Goal: Information Seeking & Learning: Compare options

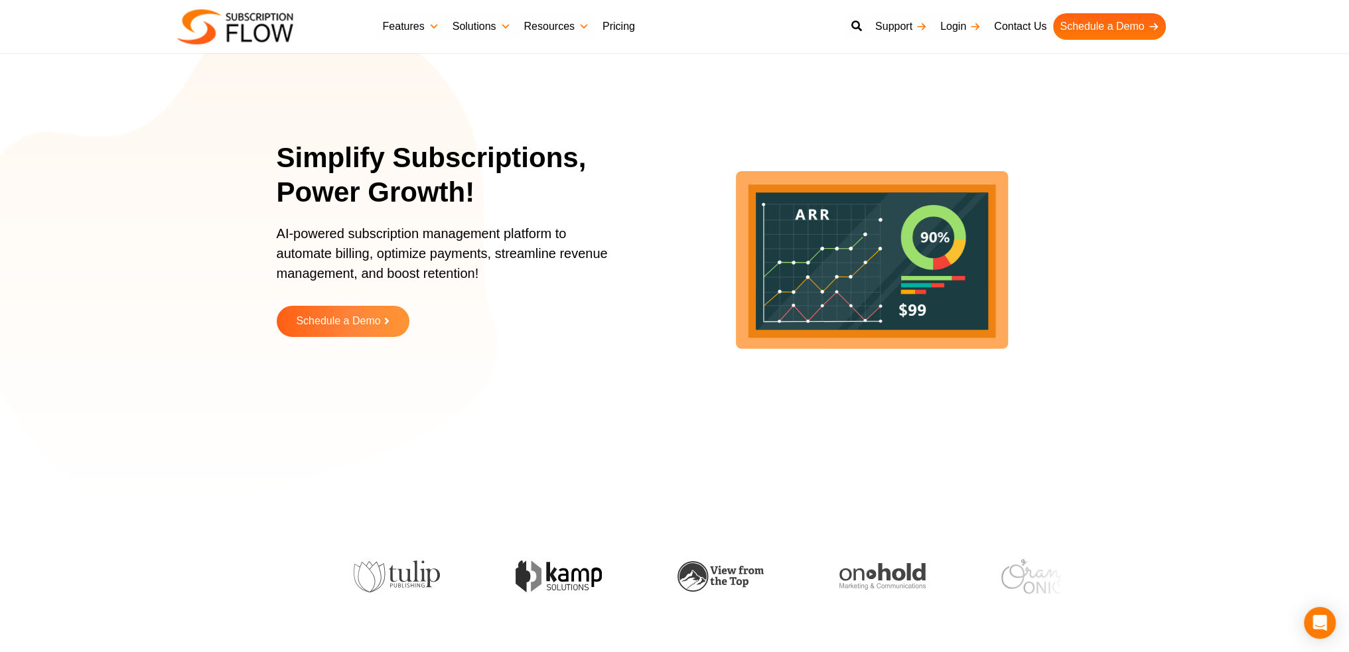
click at [620, 28] on link "Pricing" at bounding box center [619, 26] width 46 height 27
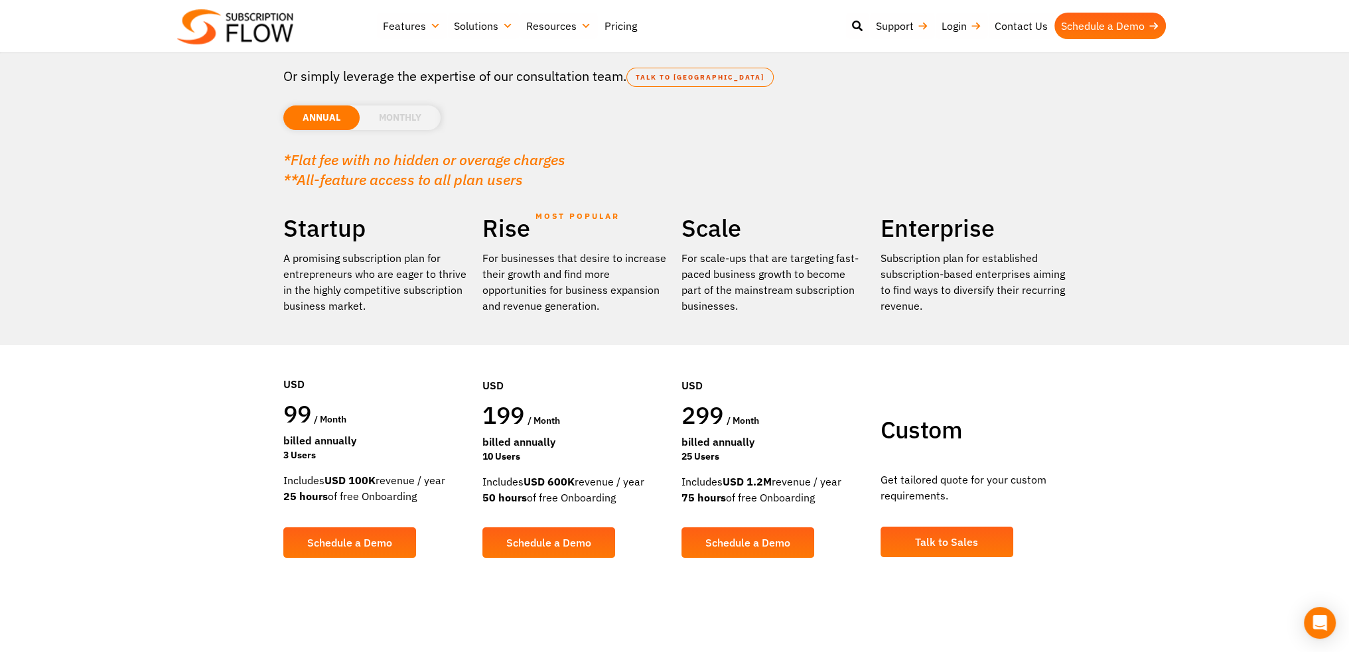
scroll to position [133, 0]
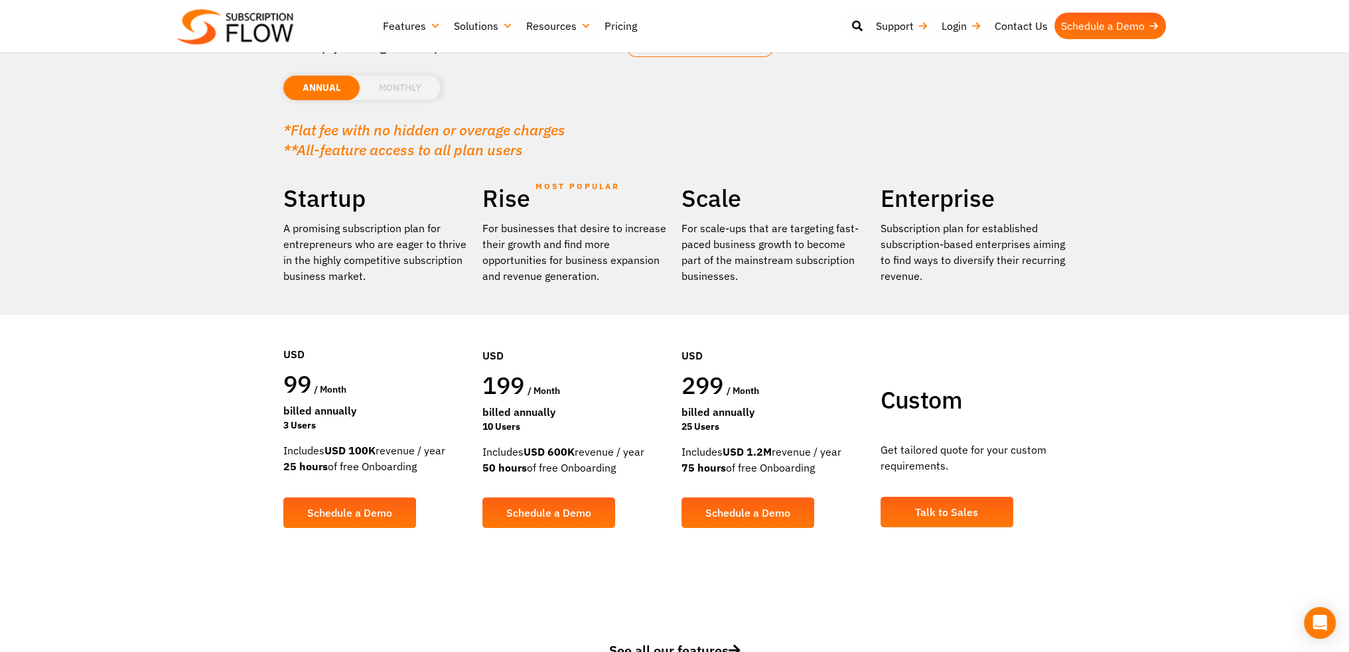
drag, startPoint x: 485, startPoint y: 468, endPoint x: 508, endPoint y: 471, distance: 24.0
click at [508, 471] on strong "50 hours" at bounding box center [505, 467] width 44 height 13
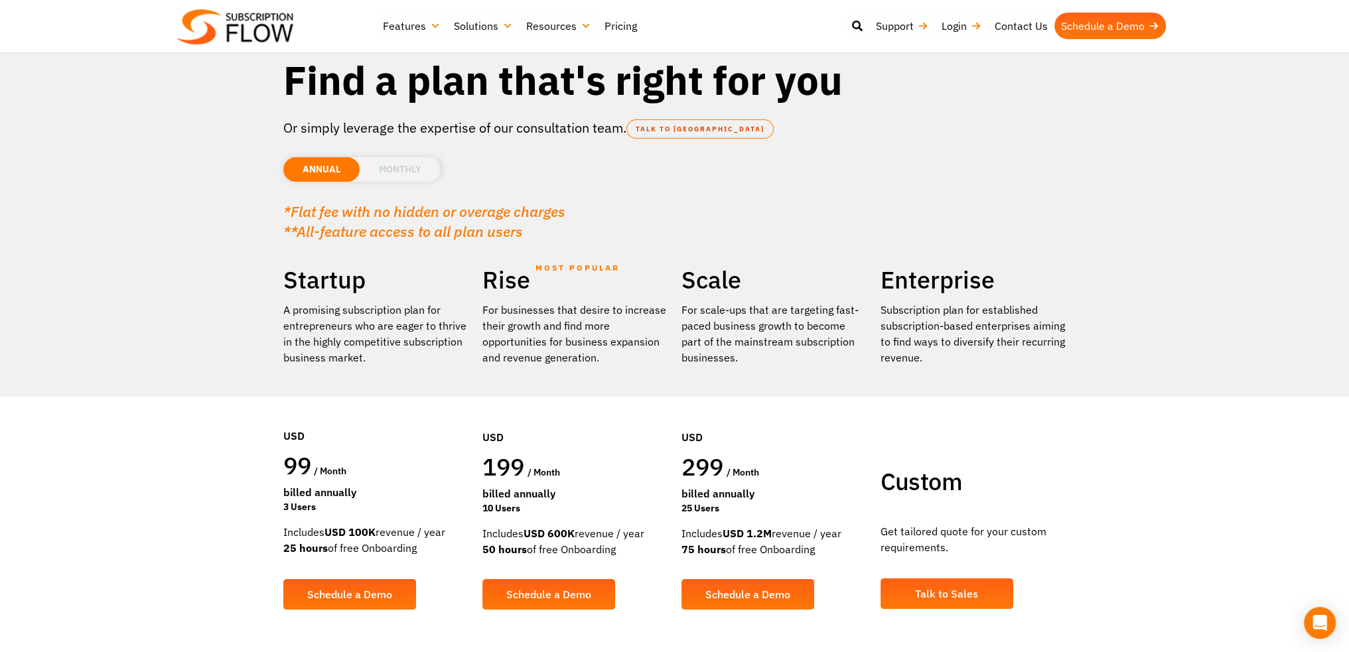
scroll to position [0, 0]
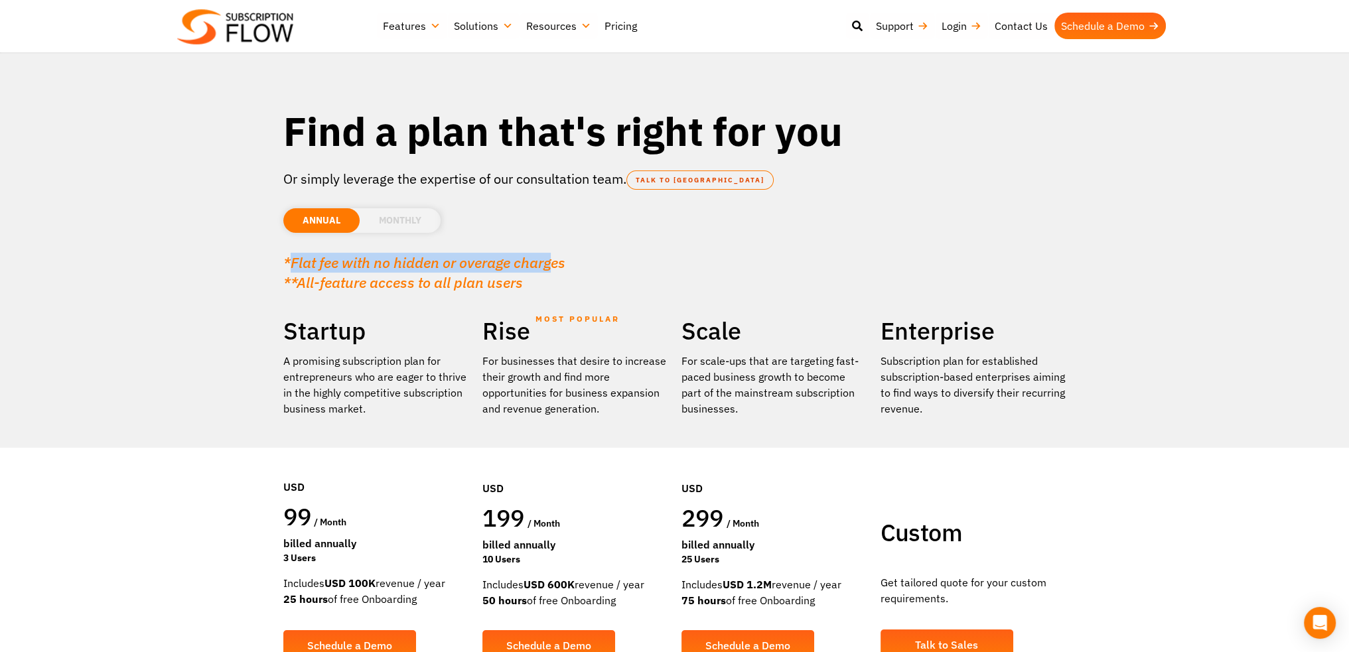
drag, startPoint x: 289, startPoint y: 261, endPoint x: 546, endPoint y: 252, distance: 257.0
click at [546, 252] on div "*Flat fee with no hidden or overage charges **All-feature access to all plan us…" at bounding box center [674, 266] width 783 height 53
click at [312, 289] on em "**All-feature access to all plan users" at bounding box center [403, 282] width 240 height 19
click at [289, 266] on em "*Flat fee with no hidden or overage charges" at bounding box center [424, 262] width 282 height 19
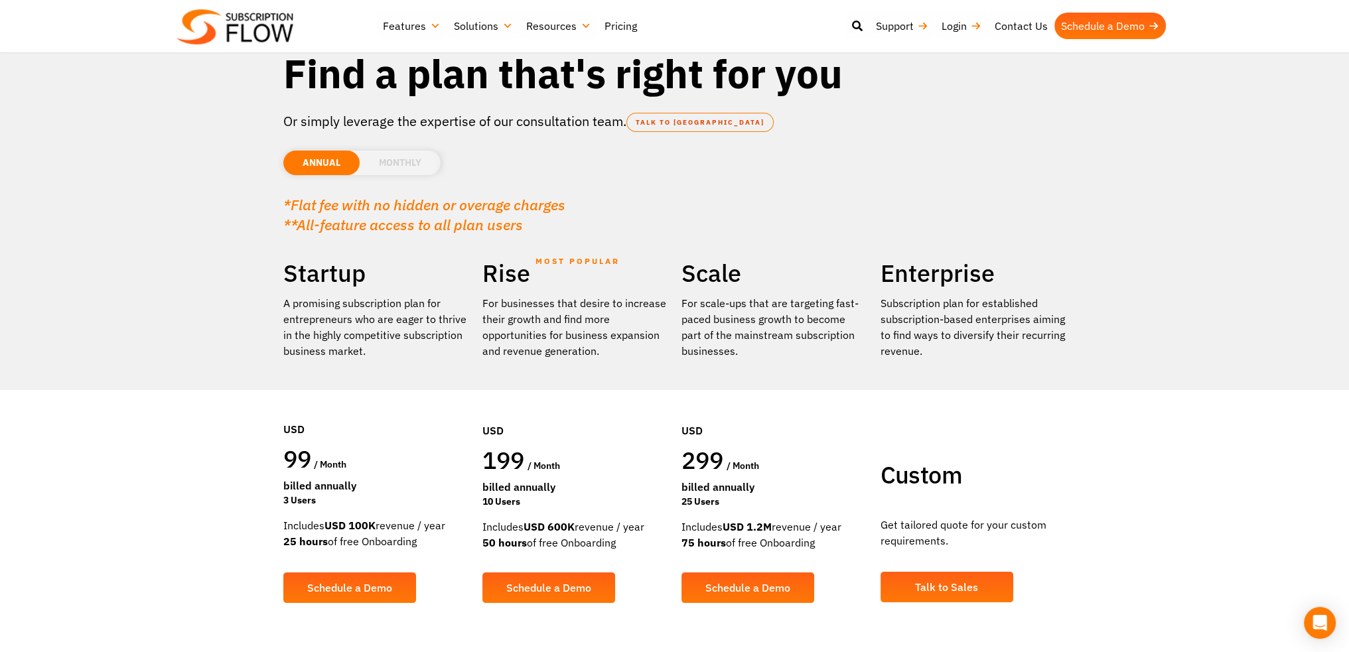
scroll to position [133, 0]
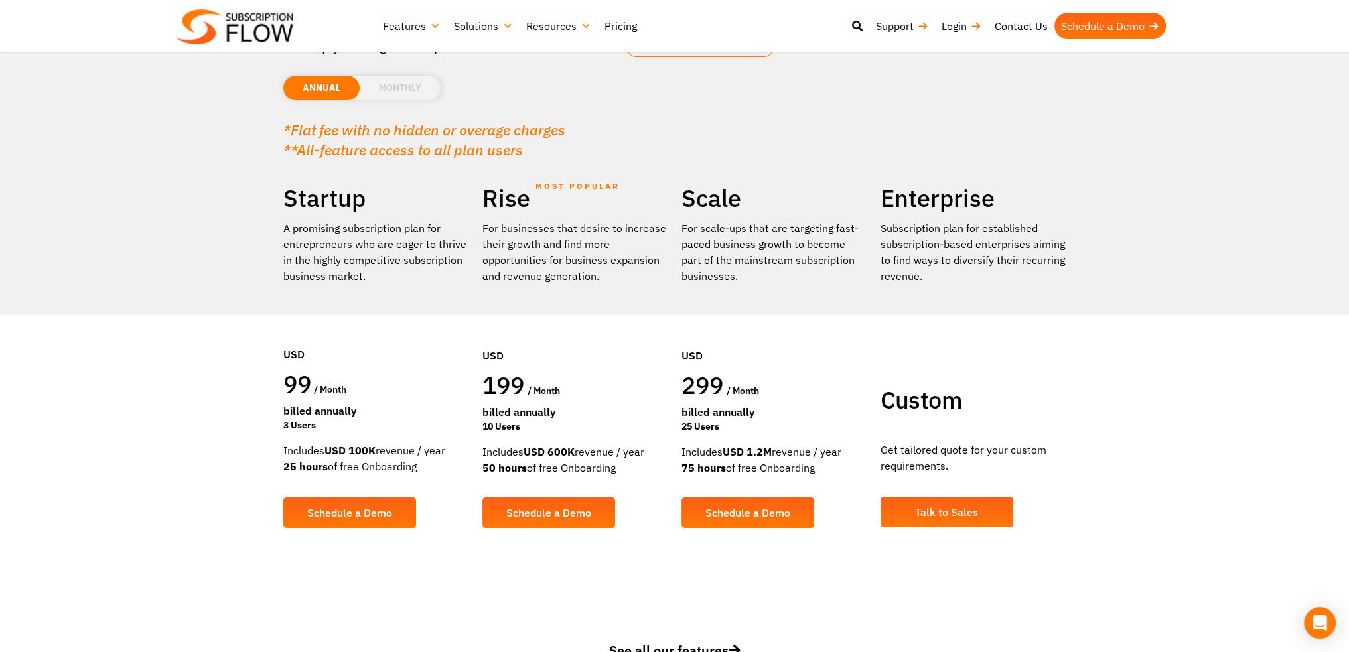
drag, startPoint x: 550, startPoint y: 451, endPoint x: 575, endPoint y: 453, distance: 25.3
click at [575, 453] on div "Includes USD 600K revenue / year 50 hours of free Onboarding" at bounding box center [576, 460] width 186 height 32
click at [400, 87] on li "MONTHLY" at bounding box center [400, 88] width 81 height 25
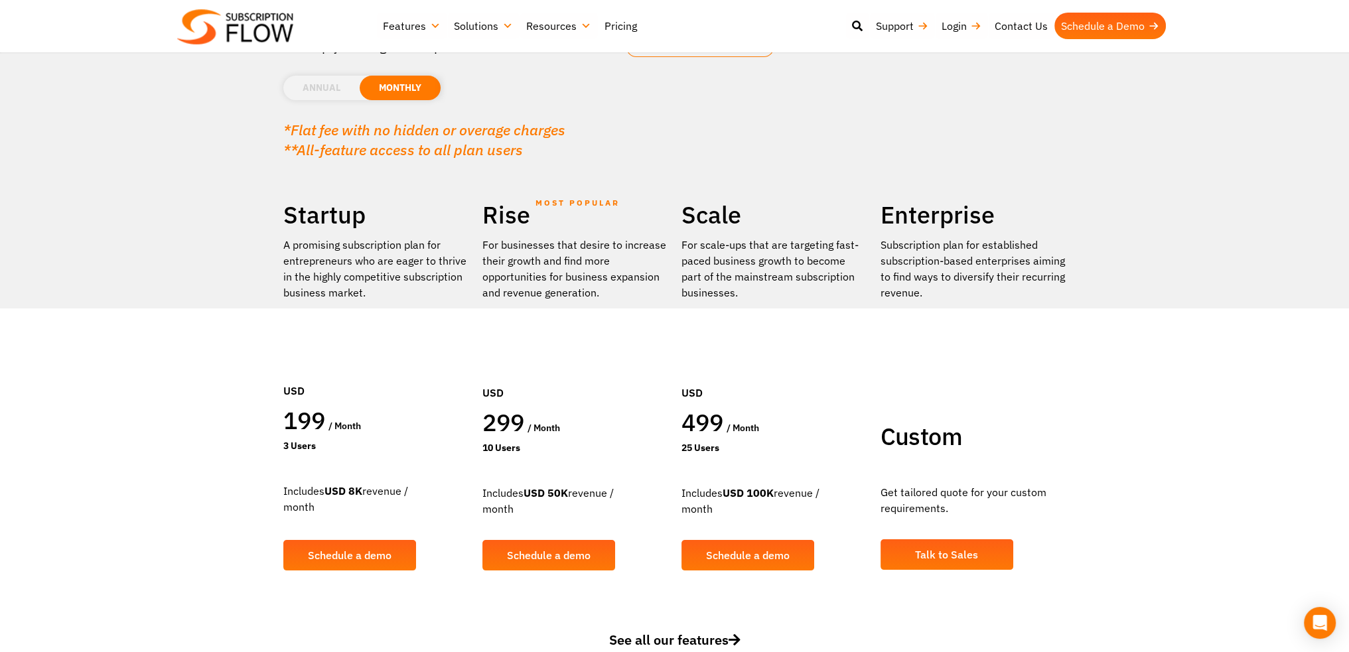
click at [321, 95] on li "ANNUAL" at bounding box center [321, 88] width 76 height 25
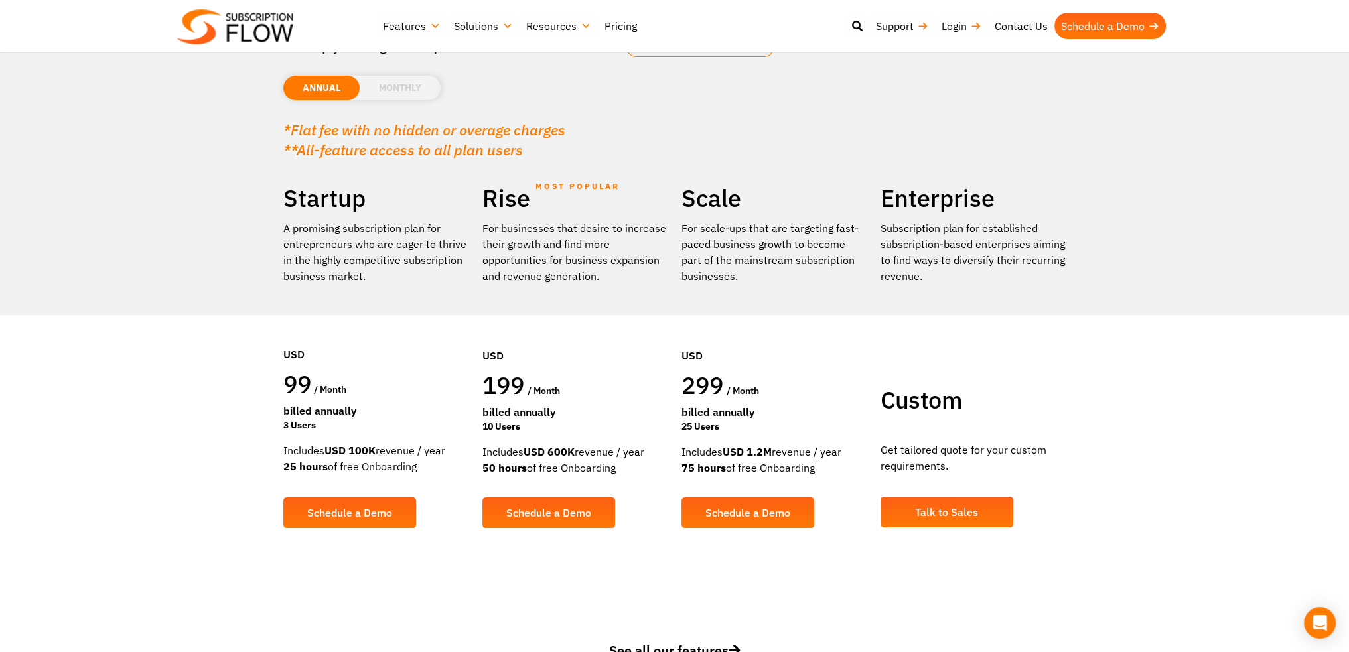
click at [397, 84] on li "MONTHLY" at bounding box center [400, 88] width 81 height 25
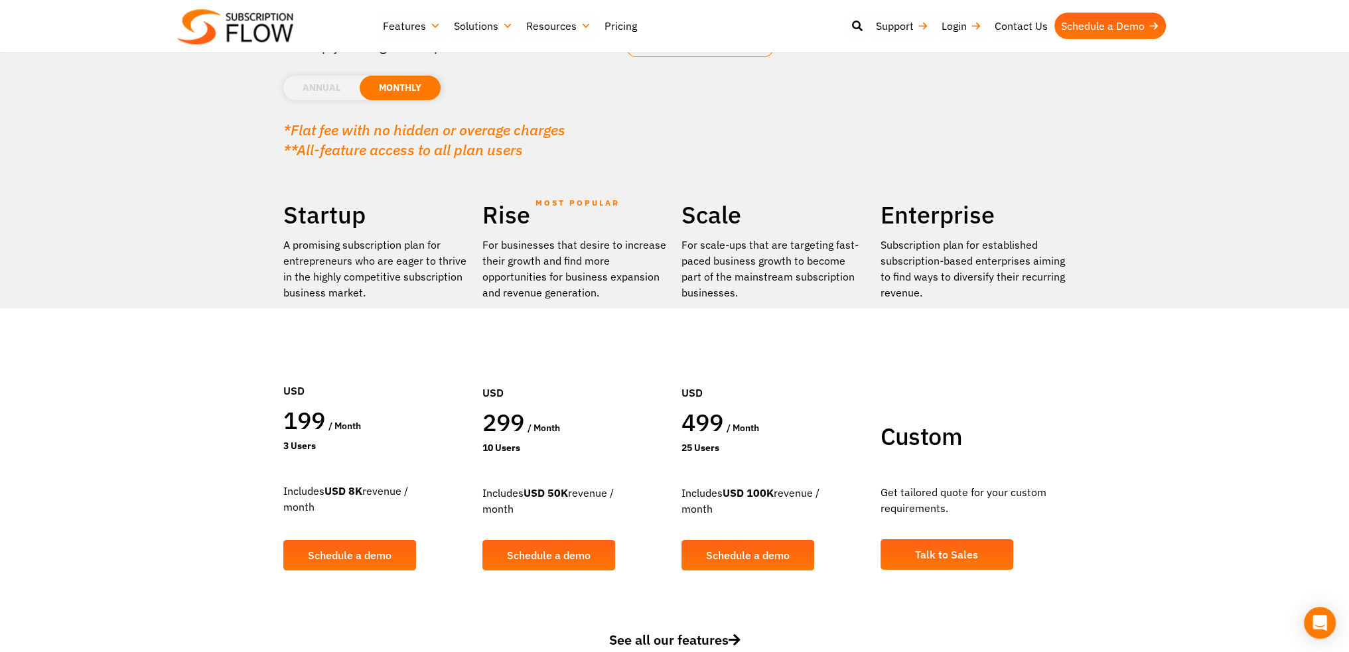
click at [318, 93] on li "ANNUAL" at bounding box center [321, 88] width 76 height 25
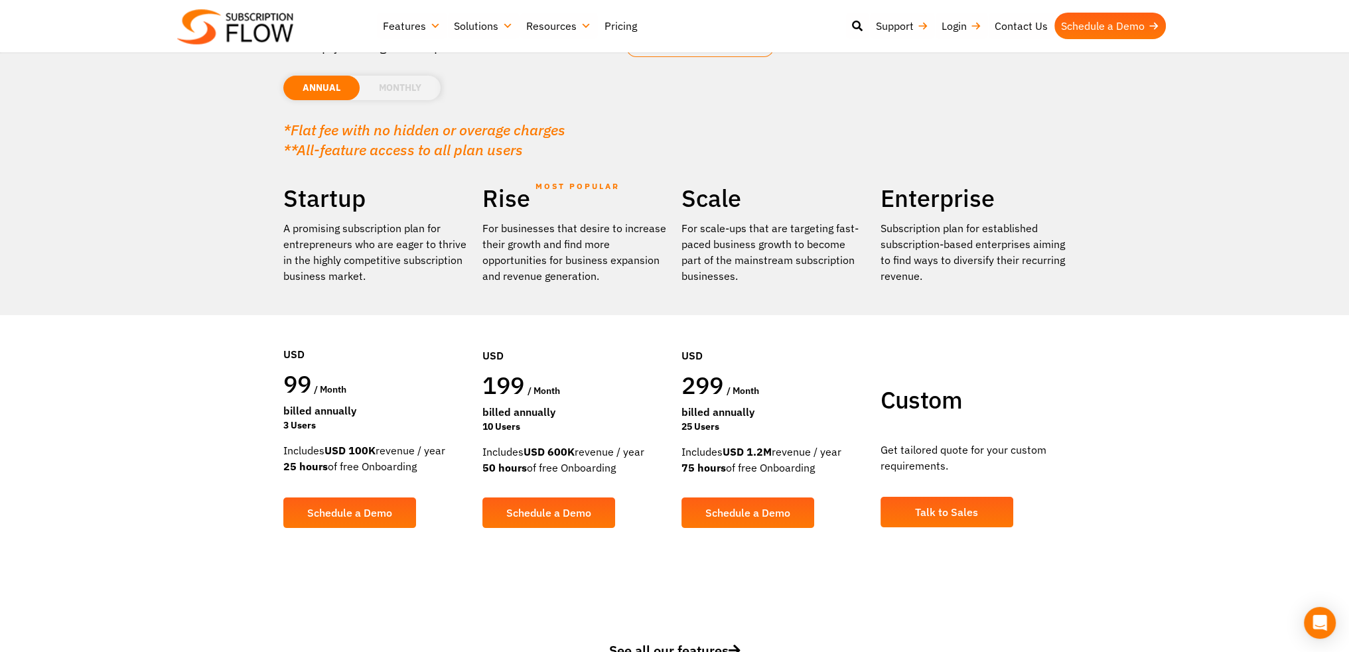
click at [406, 90] on li "MONTHLY" at bounding box center [400, 88] width 81 height 25
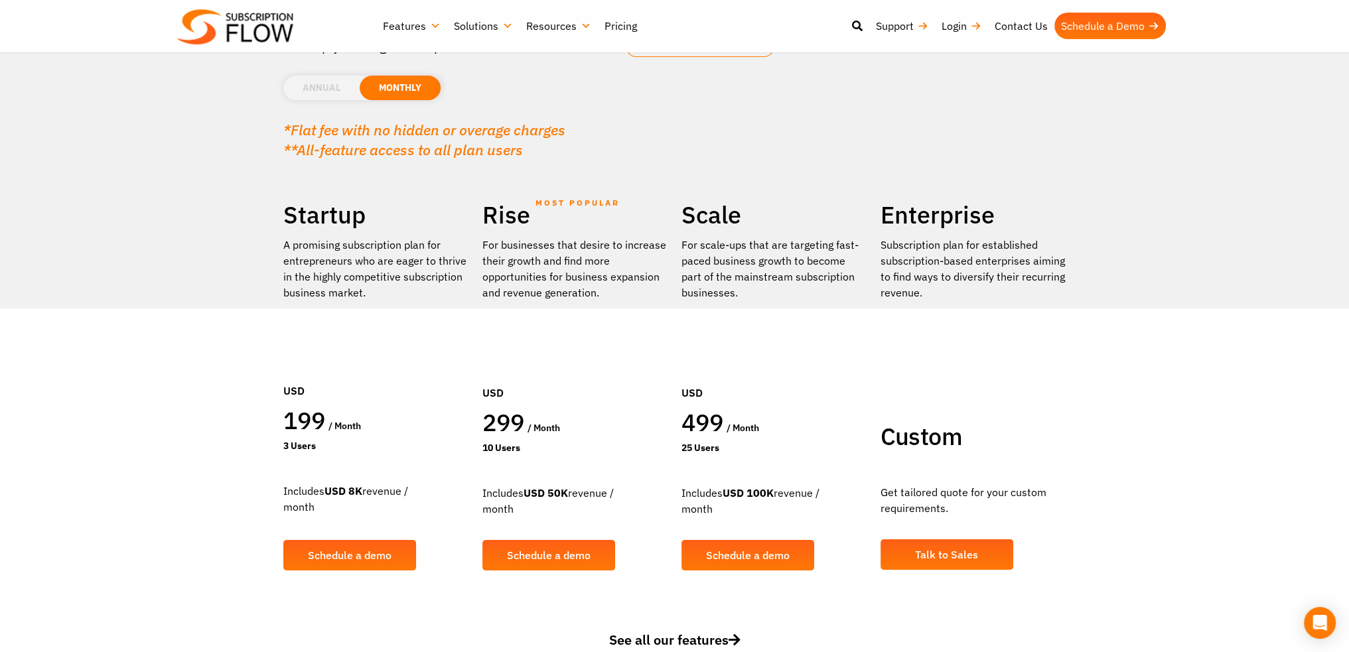
drag, startPoint x: 483, startPoint y: 421, endPoint x: 516, endPoint y: 427, distance: 33.0
click at [516, 427] on span "299" at bounding box center [504, 422] width 42 height 31
click at [332, 85] on li "ANNUAL" at bounding box center [321, 88] width 76 height 25
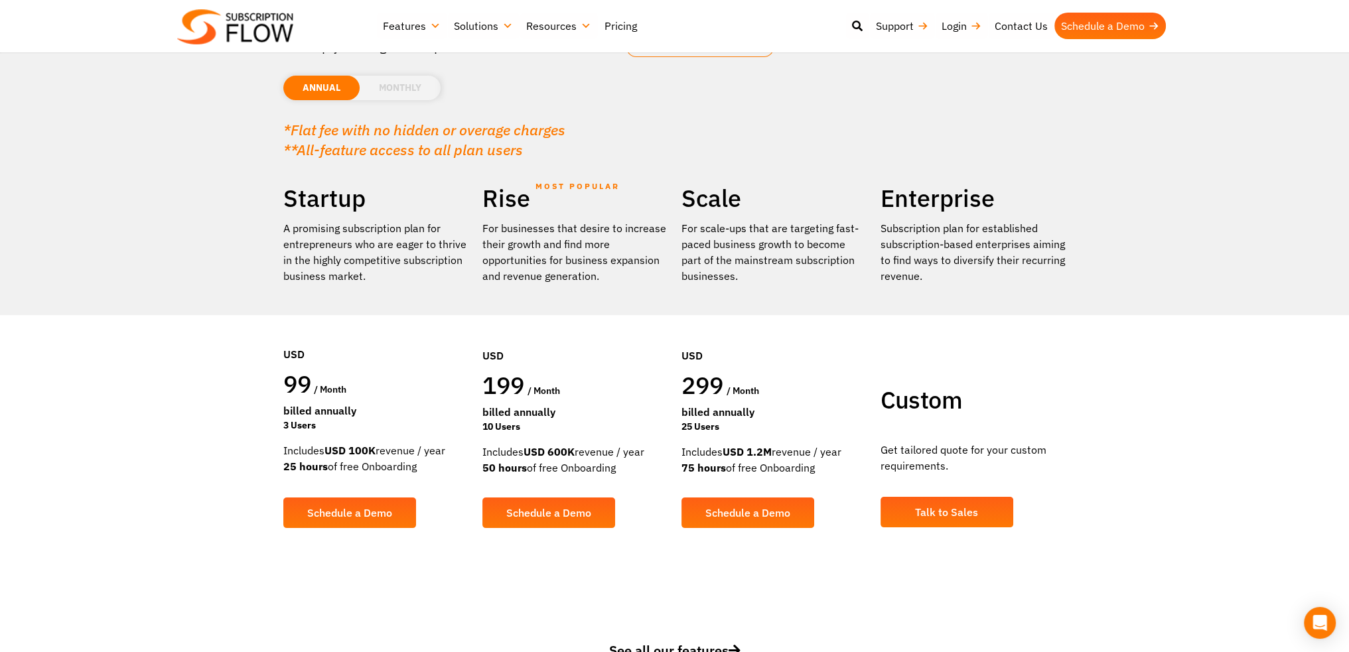
click at [415, 88] on li "MONTHLY" at bounding box center [400, 88] width 81 height 25
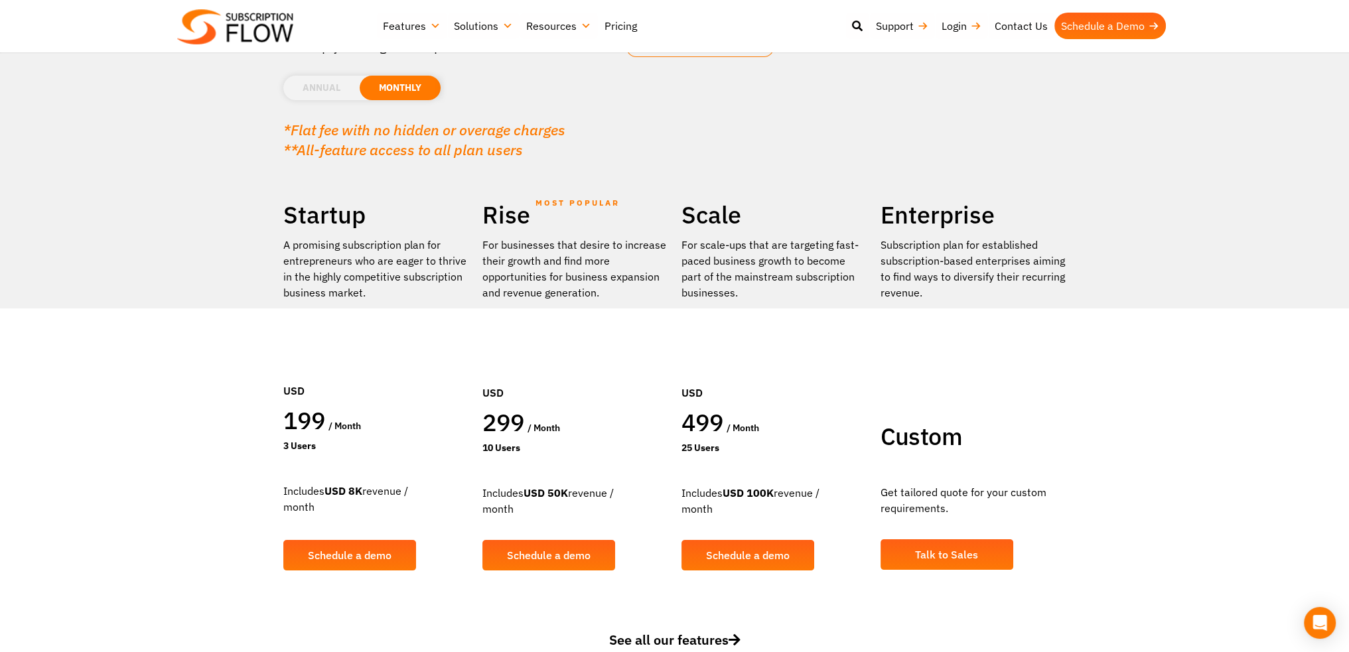
click at [322, 86] on li "ANNUAL" at bounding box center [321, 88] width 76 height 25
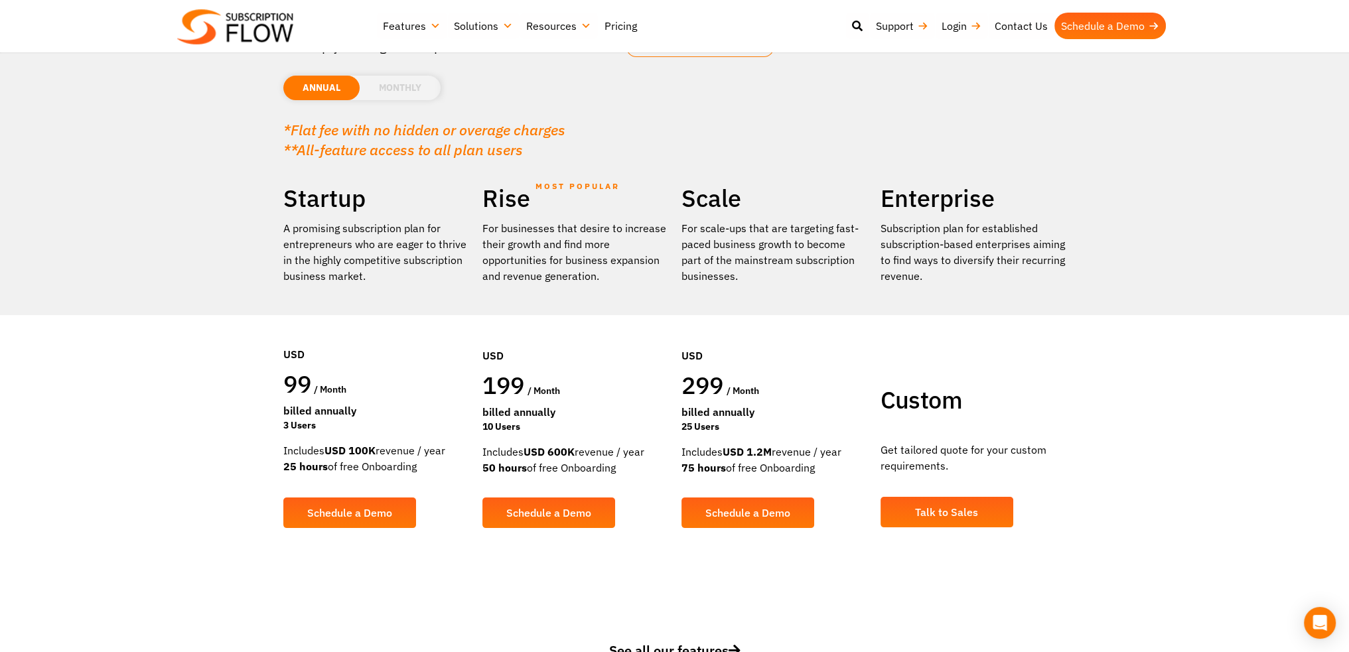
click at [397, 95] on li "MONTHLY" at bounding box center [400, 88] width 81 height 25
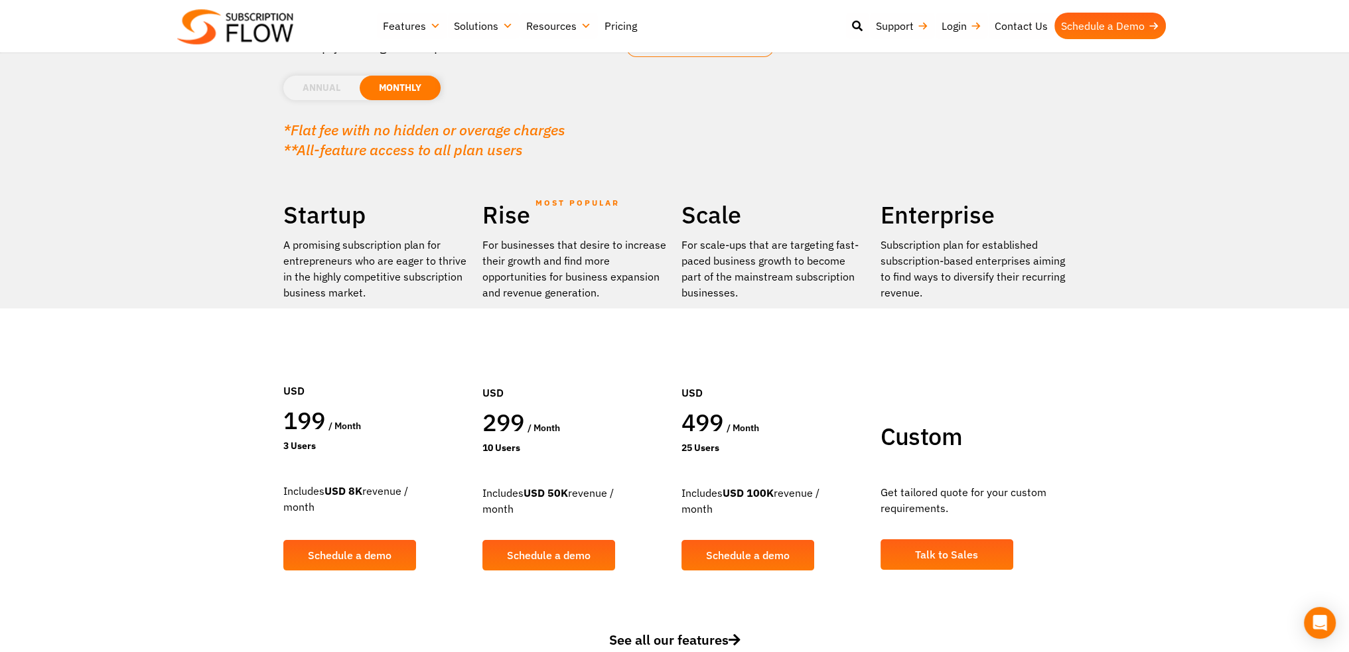
click at [333, 90] on li "ANNUAL" at bounding box center [321, 88] width 76 height 25
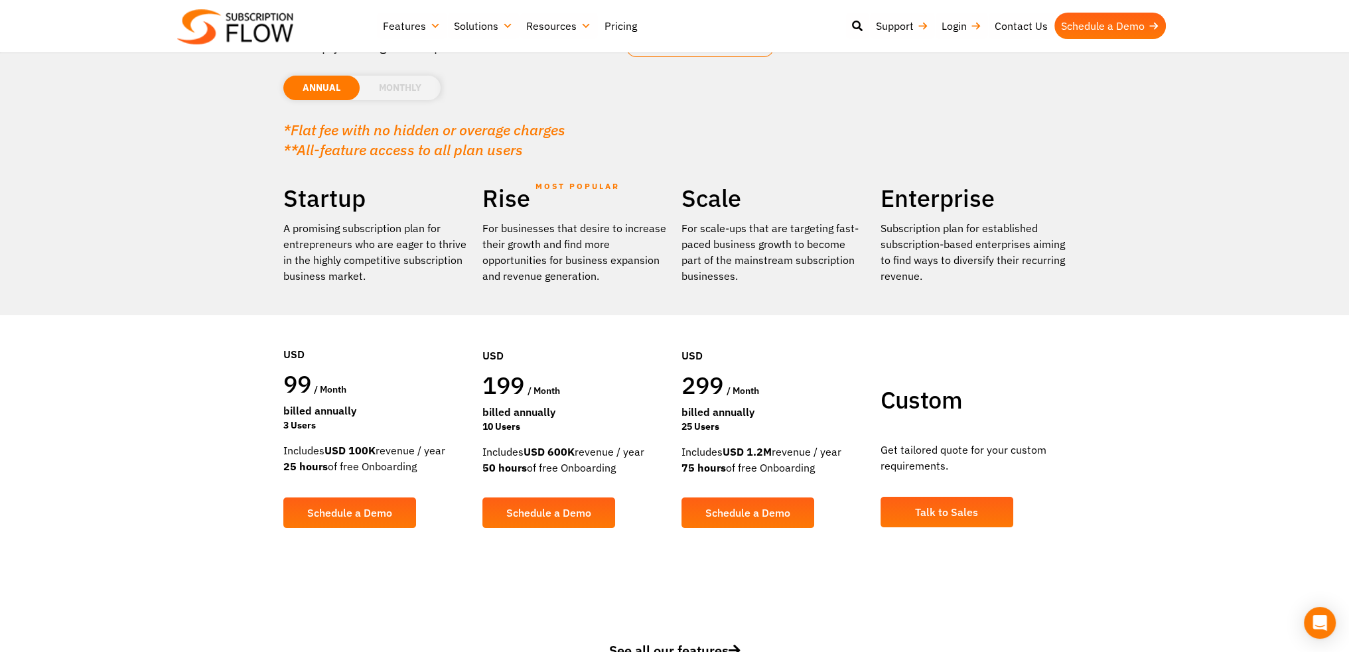
click at [388, 93] on li "MONTHLY" at bounding box center [400, 88] width 81 height 25
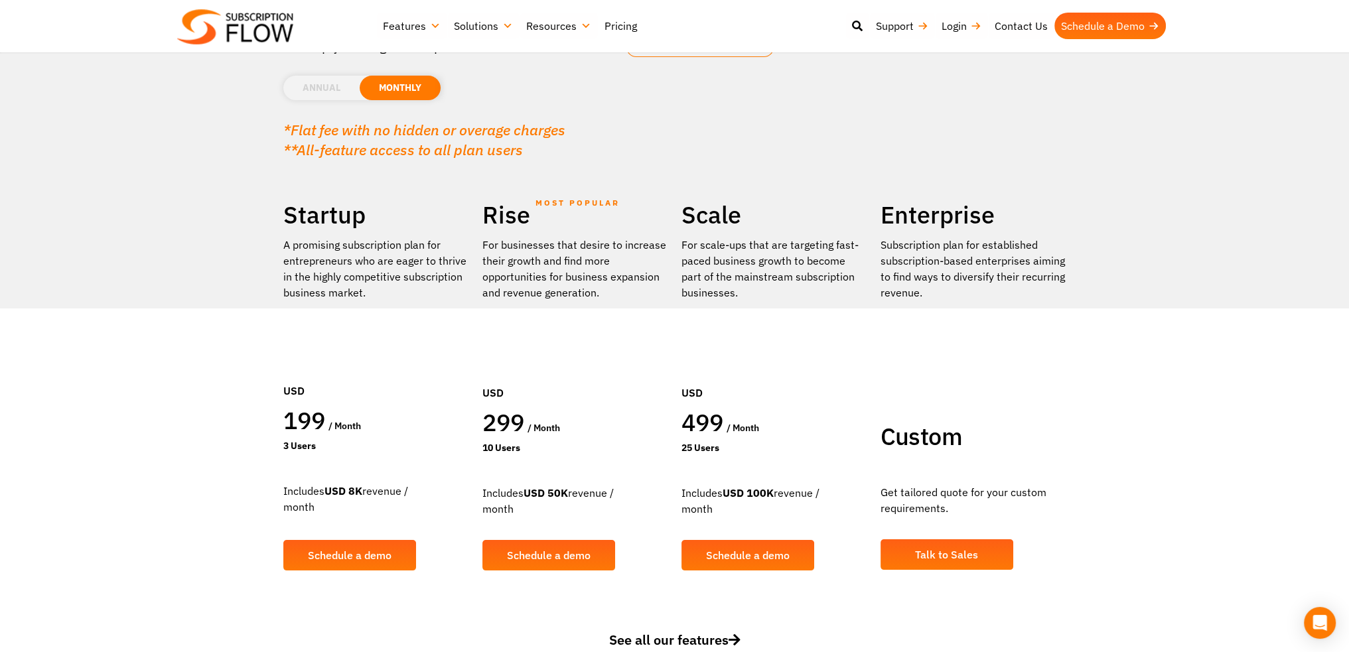
drag, startPoint x: 288, startPoint y: 421, endPoint x: 320, endPoint y: 425, distance: 32.1
click at [320, 425] on span "199" at bounding box center [304, 420] width 42 height 31
click at [332, 96] on li "ANNUAL" at bounding box center [321, 88] width 76 height 25
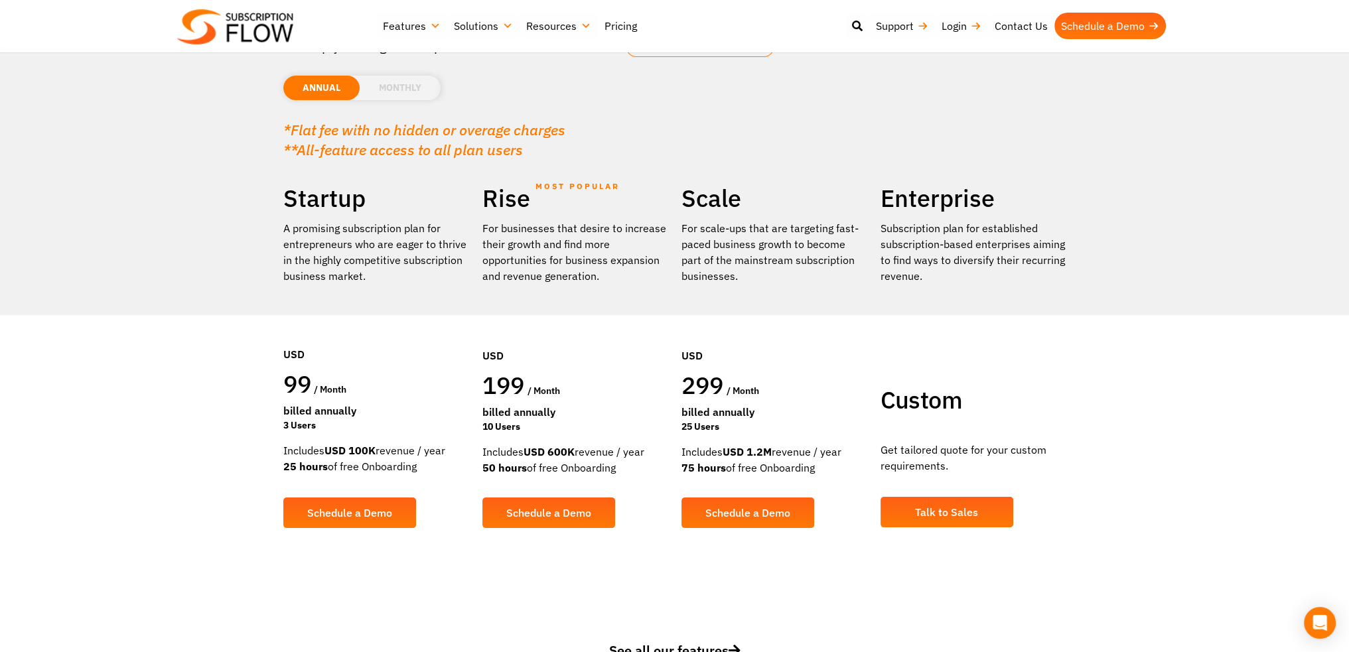
click at [412, 92] on li "MONTHLY" at bounding box center [400, 88] width 81 height 25
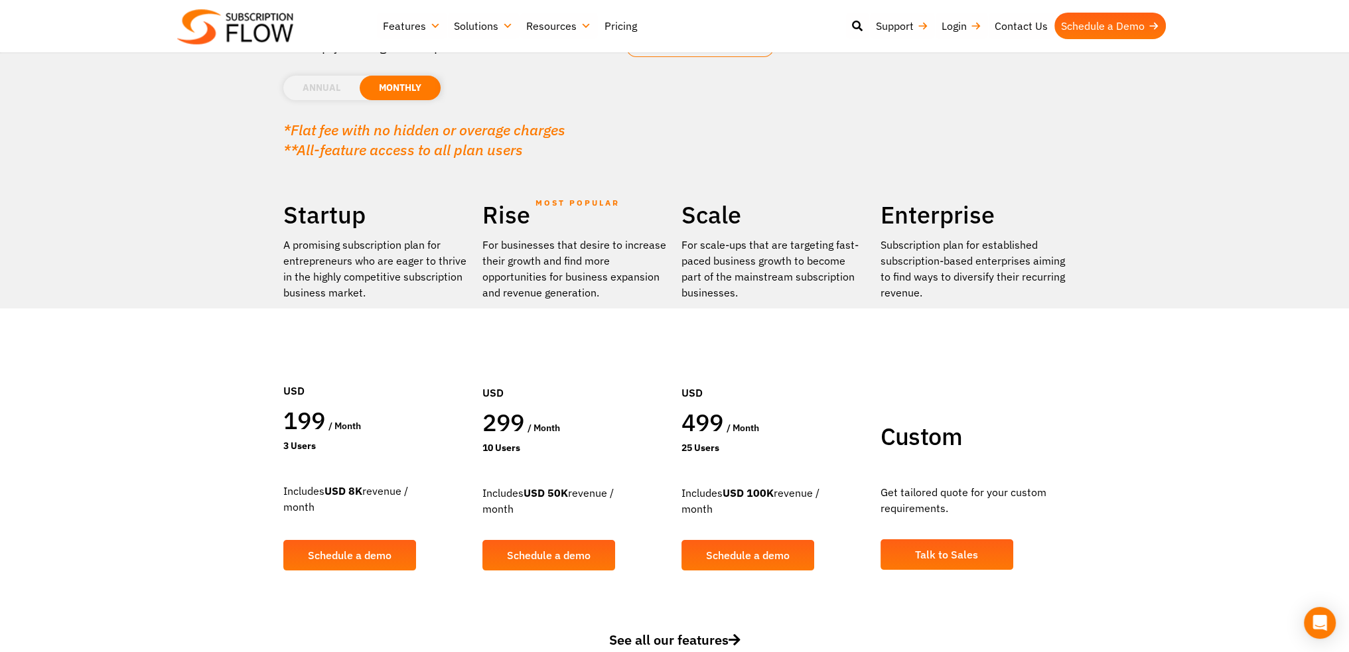
click at [301, 95] on li "ANNUAL" at bounding box center [321, 88] width 76 height 25
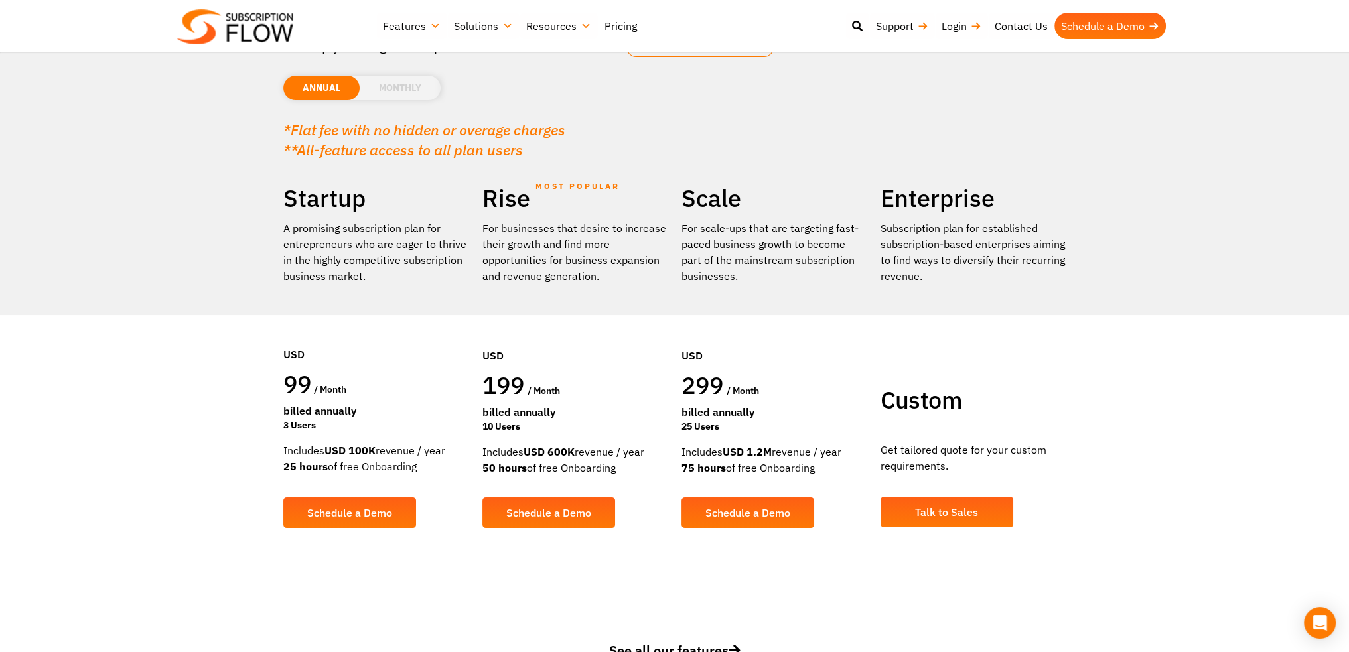
click at [404, 91] on li "MONTHLY" at bounding box center [400, 88] width 81 height 25
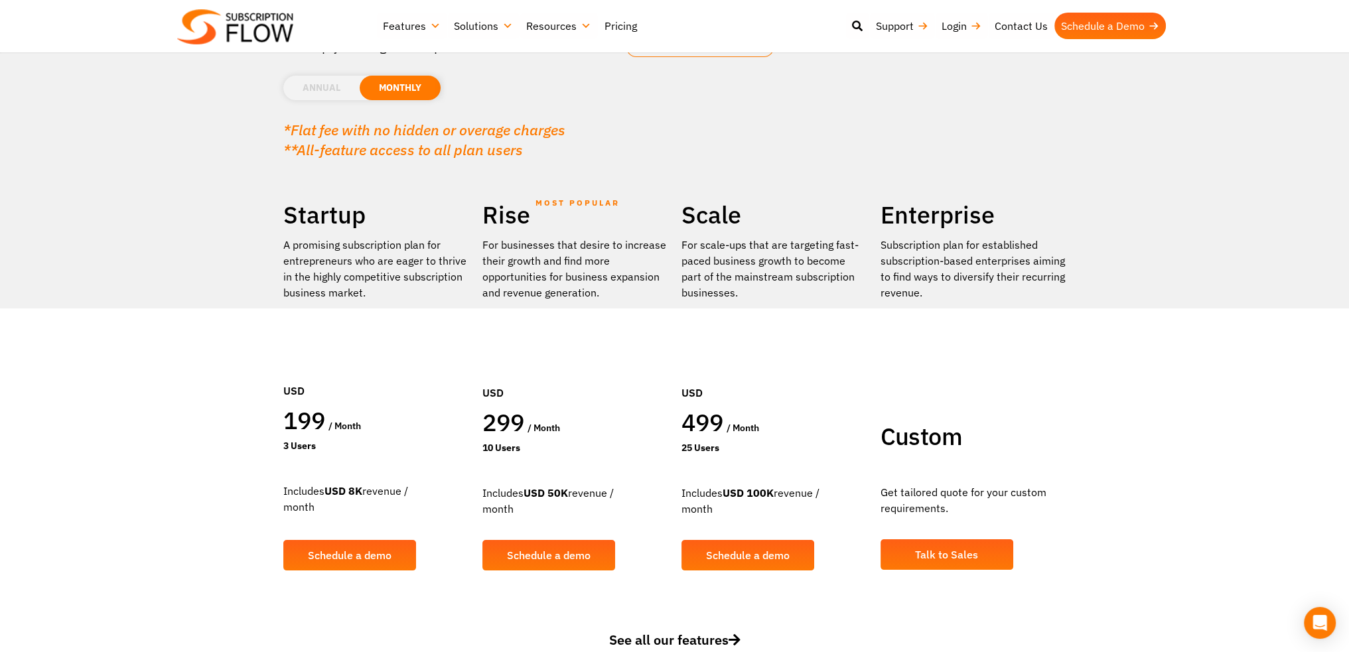
click at [327, 87] on li "ANNUAL" at bounding box center [321, 88] width 76 height 25
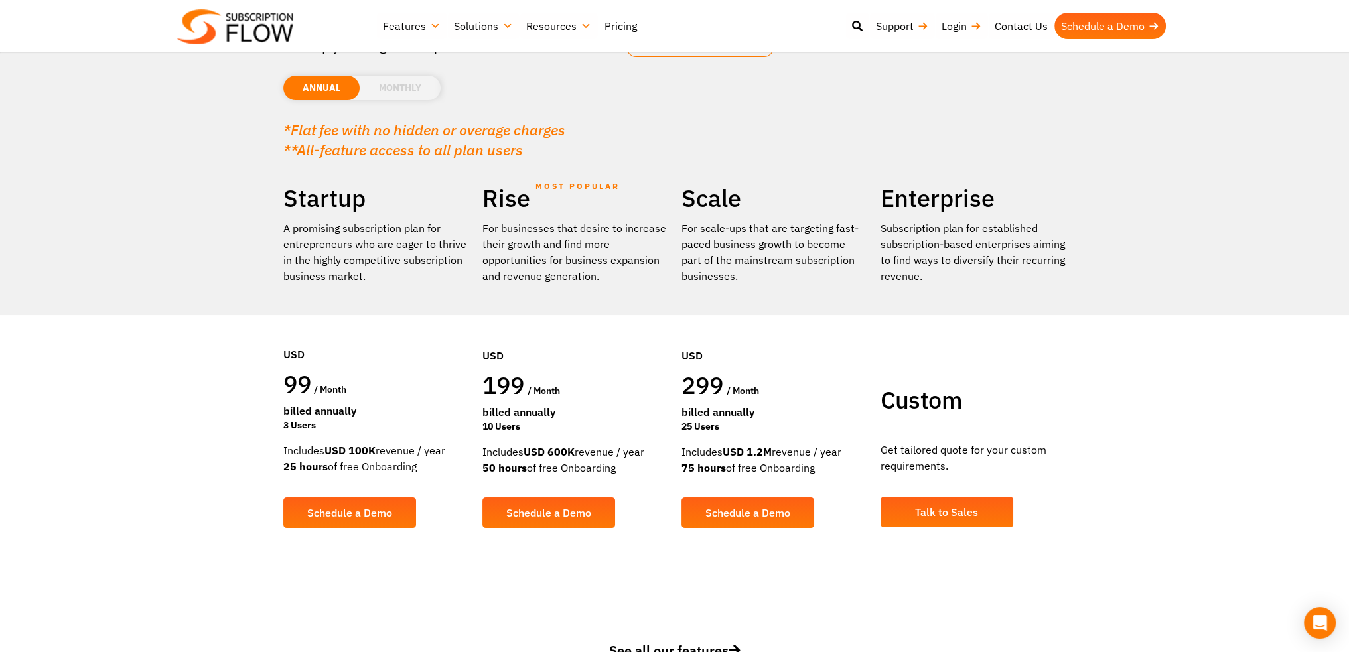
click at [385, 90] on li "MONTHLY" at bounding box center [400, 88] width 81 height 25
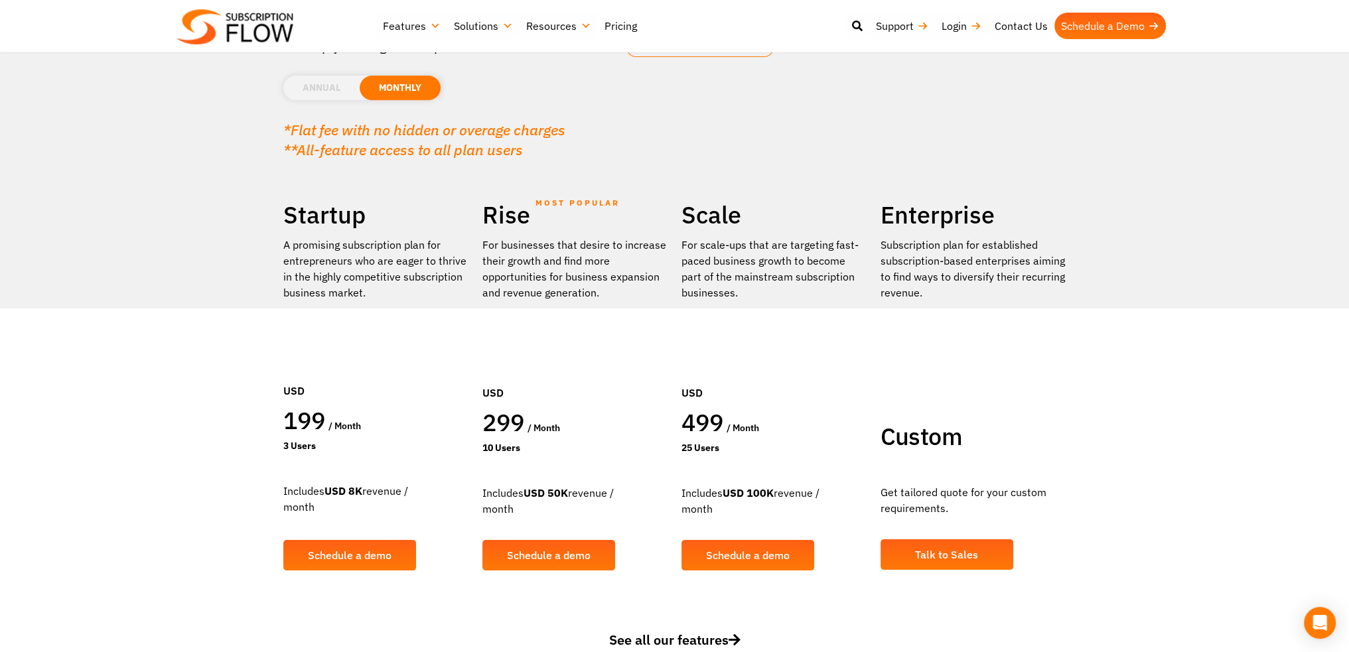
click at [333, 84] on li "ANNUAL" at bounding box center [321, 88] width 76 height 25
